Goal: Navigation & Orientation: Go to known website

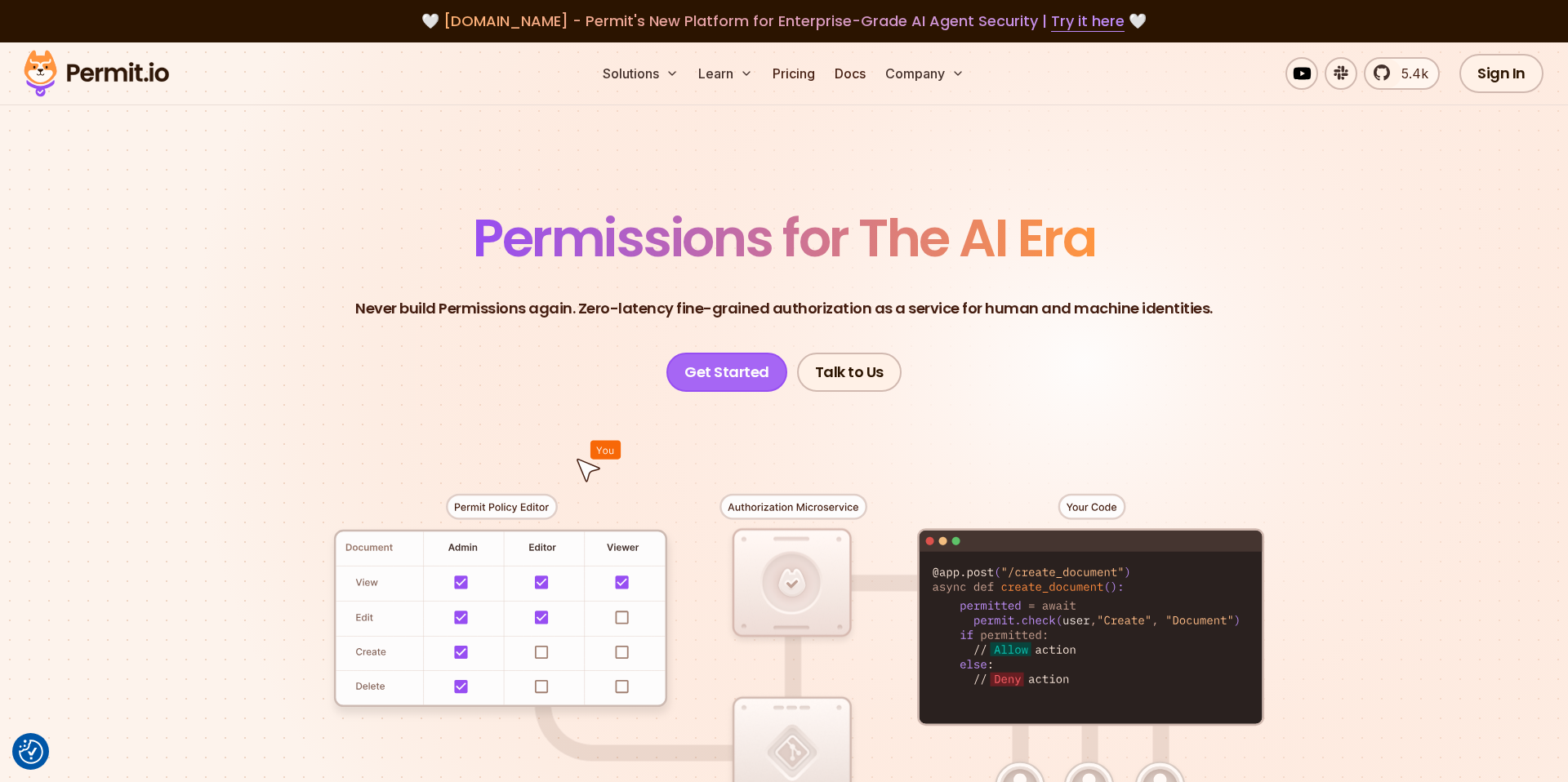
click at [736, 363] on link "Get Started" at bounding box center [727, 372] width 121 height 39
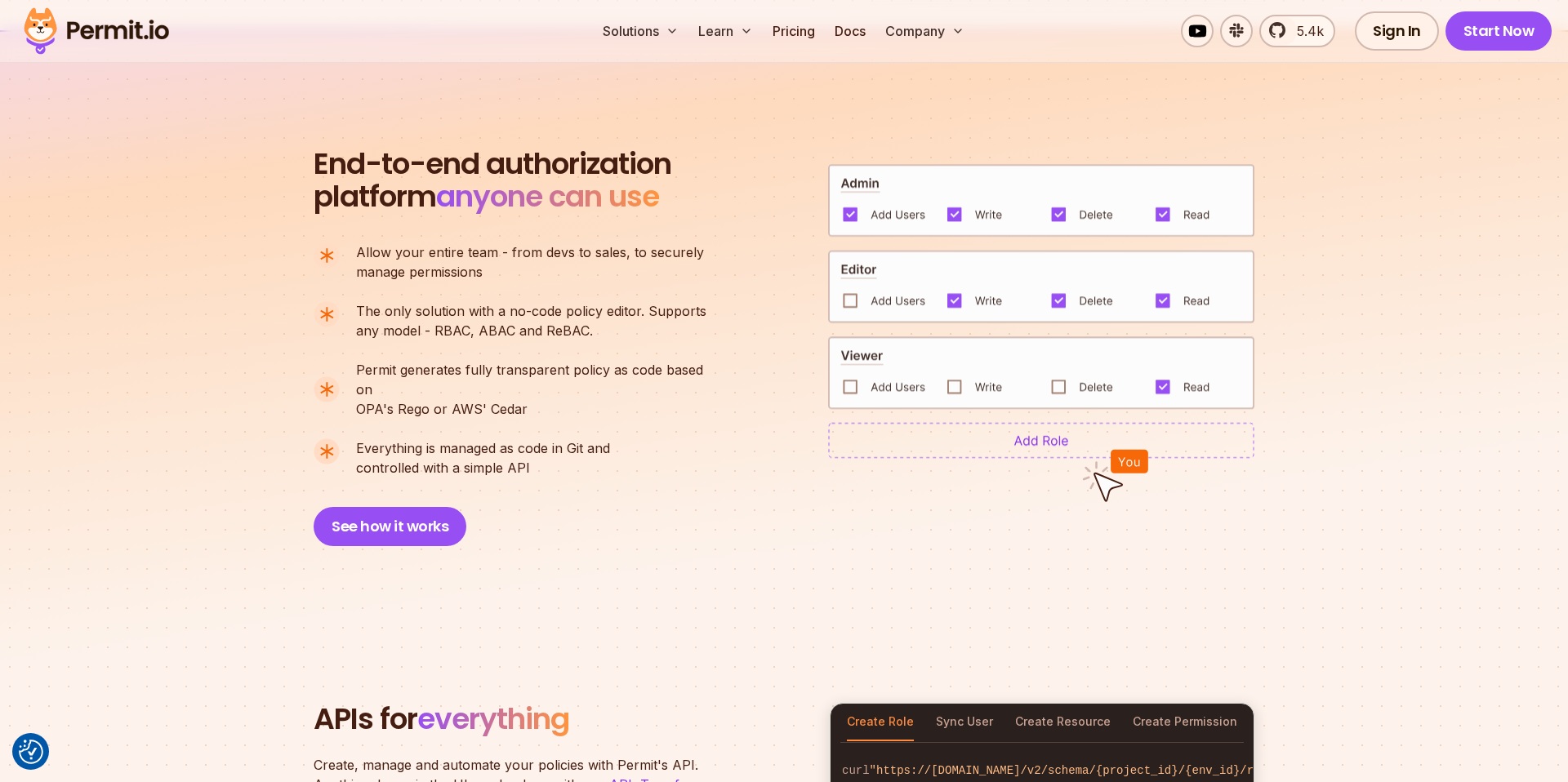
scroll to position [1100, 0]
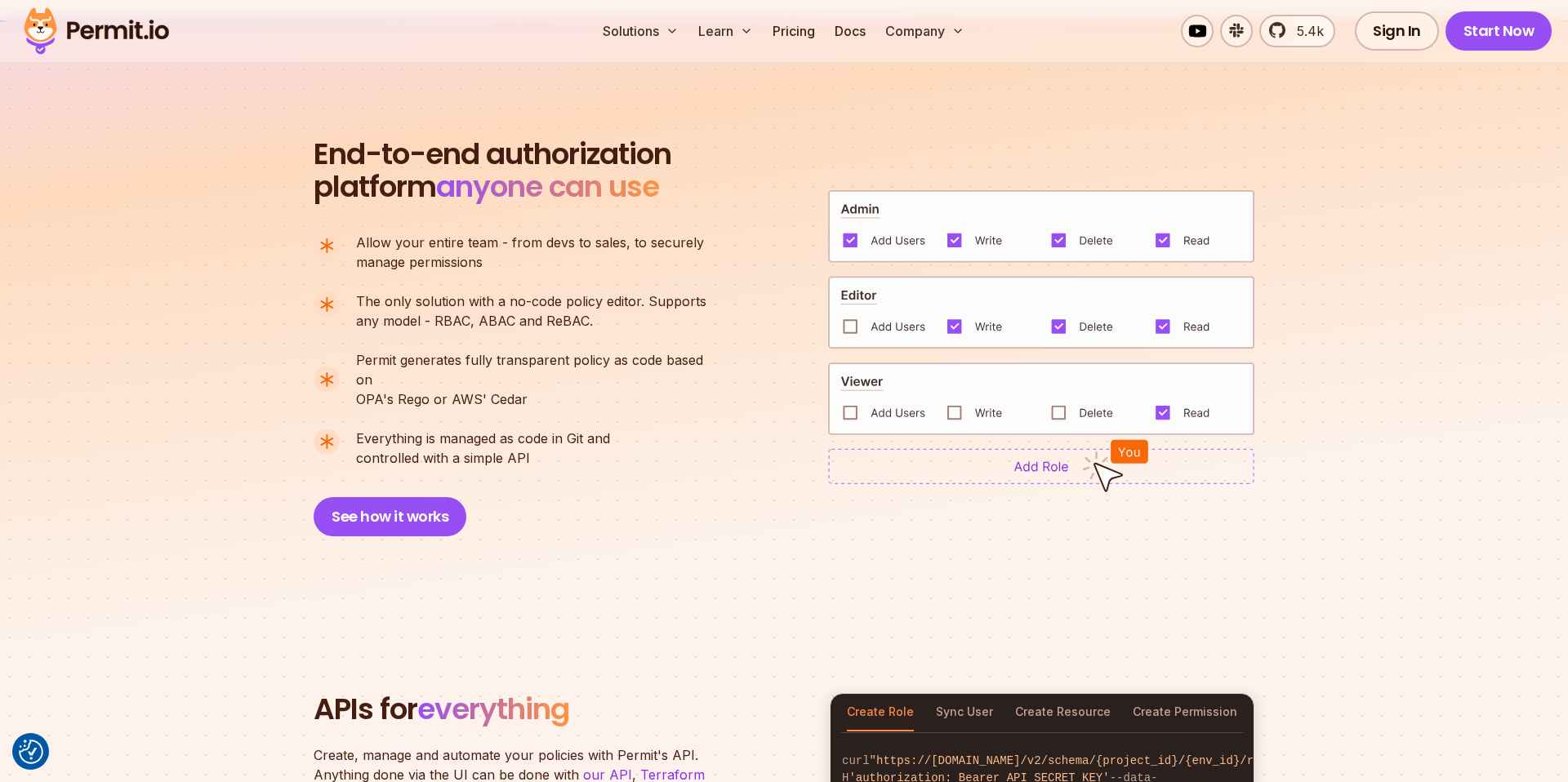
click at [629, 501] on div "End-to-end authorization platform anyone can use A no-code authorization platfo…" at bounding box center [518, 337] width 409 height 398
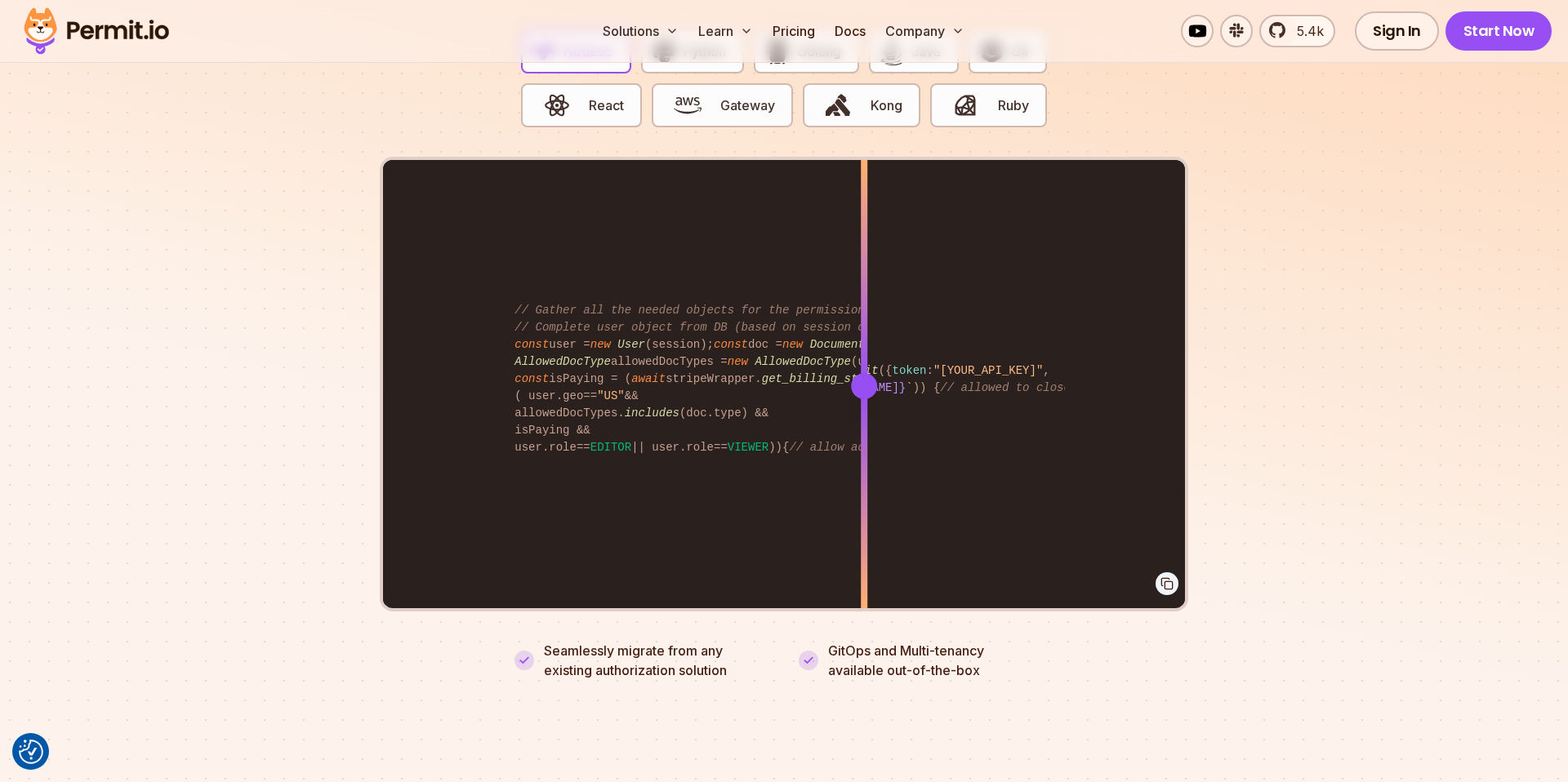
scroll to position [3274, 0]
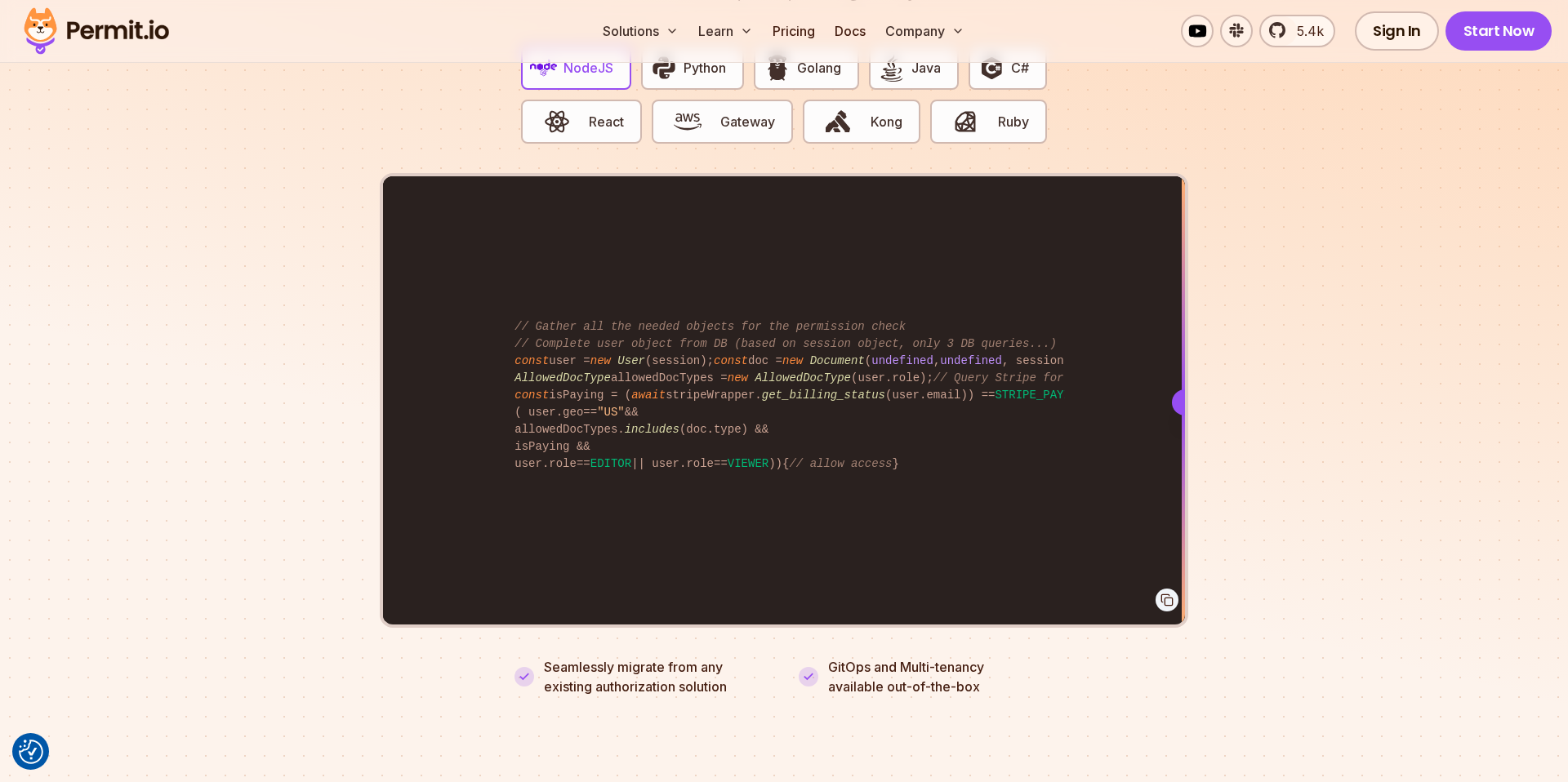
drag, startPoint x: 864, startPoint y: 385, endPoint x: 1274, endPoint y: 425, distance: 411.9
click at [1274, 425] on section "Fully functional authorization in 5 minutes Just add permit.check() to your cod…" at bounding box center [784, 264] width 1568 height 1020
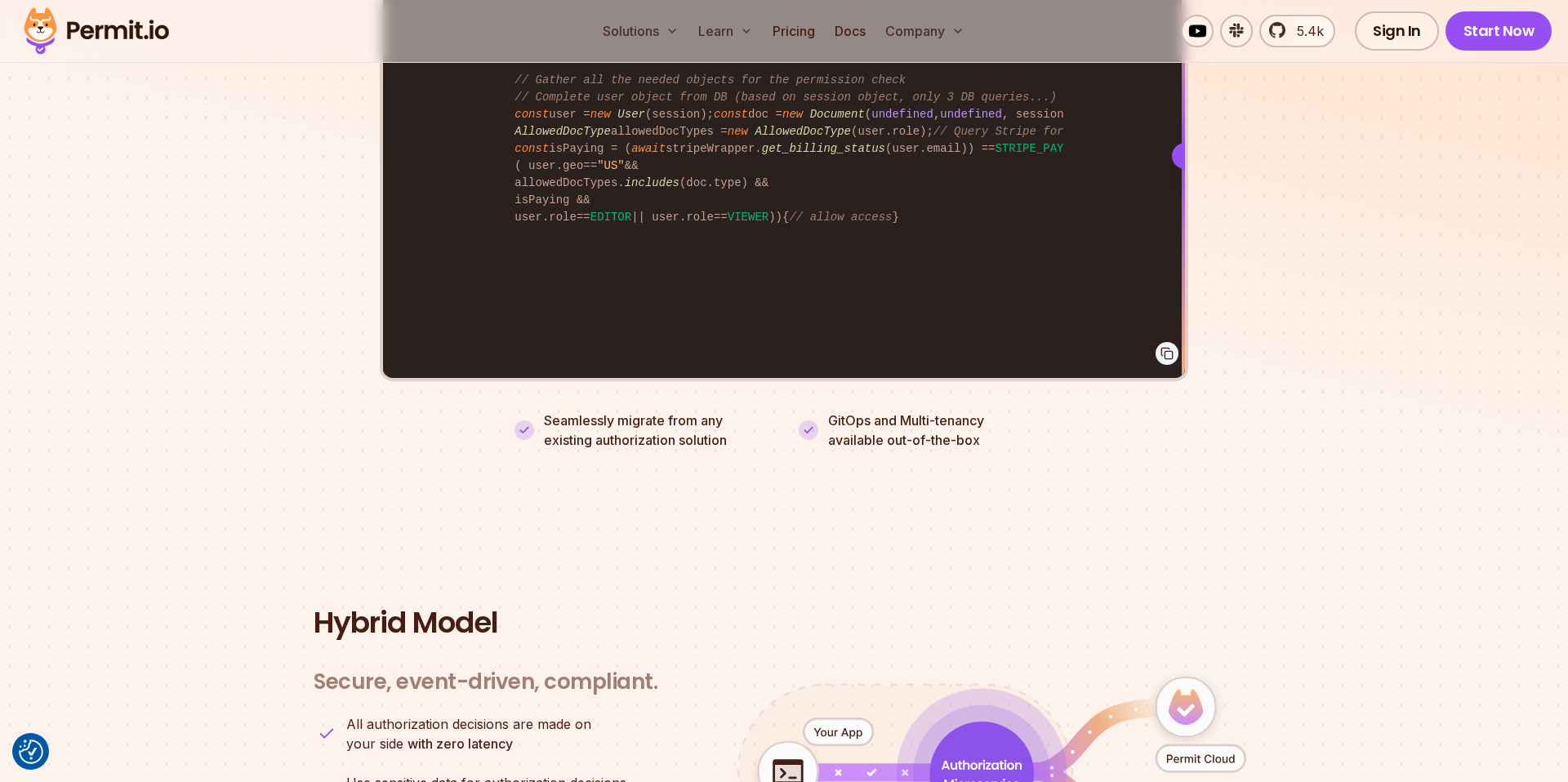
scroll to position [3558, 0]
